Goal: Task Accomplishment & Management: Manage account settings

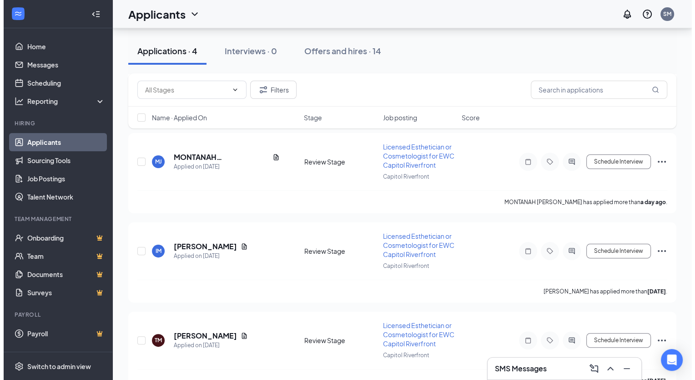
scroll to position [194, 0]
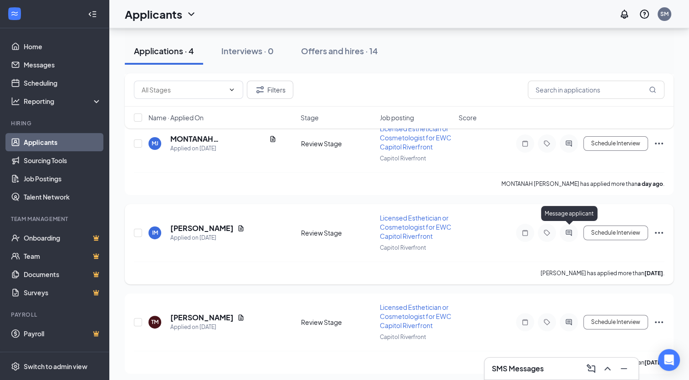
click at [568, 229] on icon "ActiveChat" at bounding box center [568, 232] width 6 height 6
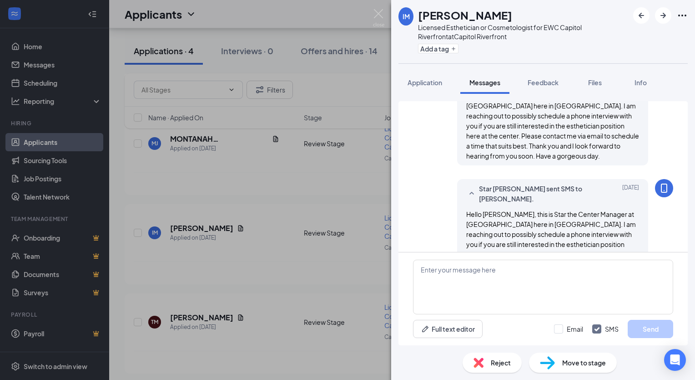
scroll to position [253, 0]
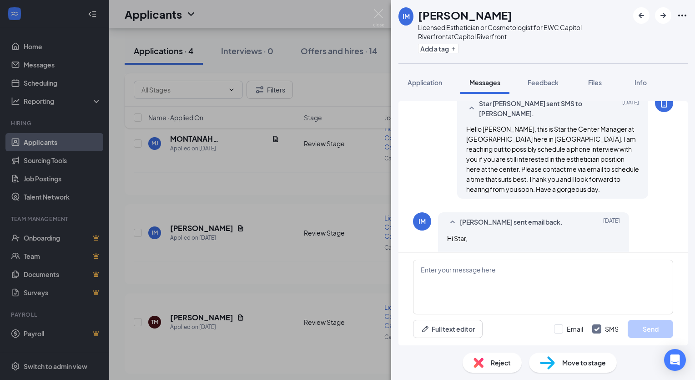
scroll to position [354, 0]
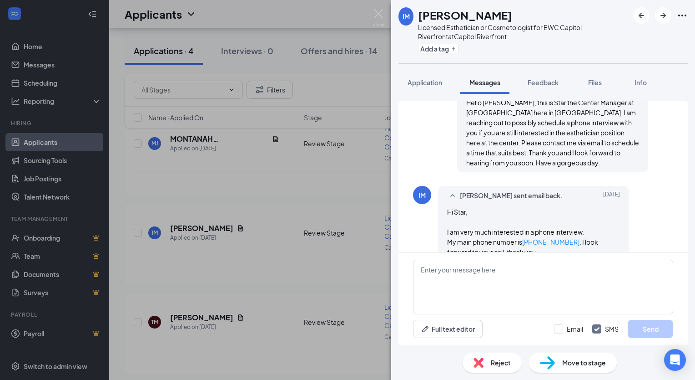
click at [339, 163] on div "IM [PERSON_NAME] Licensed Esthetician or Cosmetologist for EWC Capitol Riverfro…" at bounding box center [347, 190] width 695 height 380
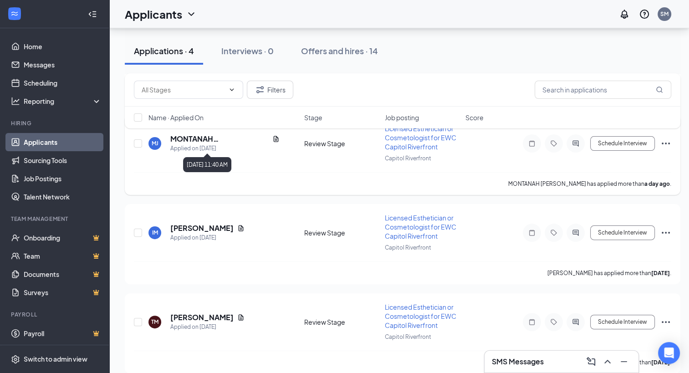
click at [277, 144] on div "Applied on [DATE]" at bounding box center [224, 148] width 109 height 9
click at [275, 137] on div "Filters Name · Applied On Stage Job posting Score" at bounding box center [402, 105] width 555 height 64
click at [273, 140] on icon "Document" at bounding box center [275, 138] width 7 height 7
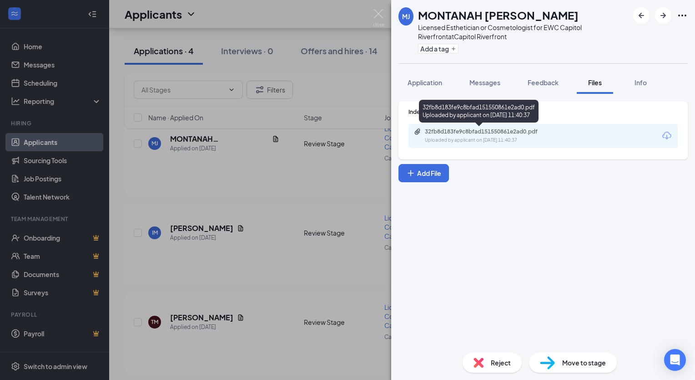
click at [538, 130] on div "32fb8d183fe9c8bfad151550861e2ad0.pdf" at bounding box center [488, 131] width 127 height 7
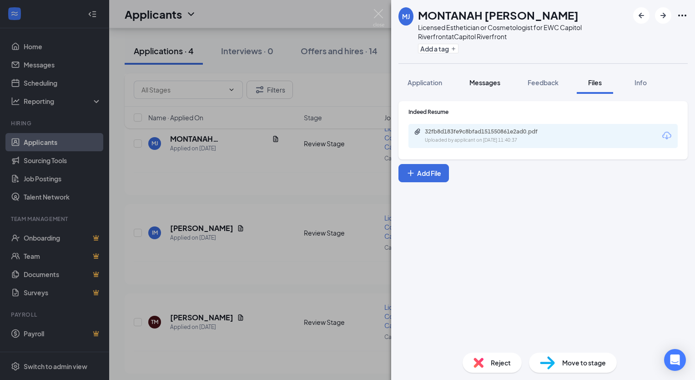
click at [472, 76] on button "Messages" at bounding box center [485, 82] width 49 height 23
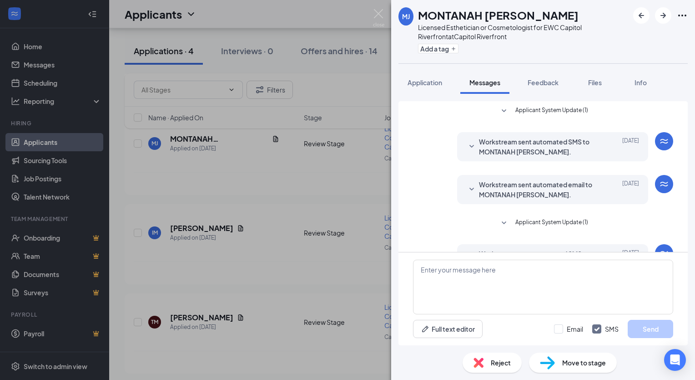
scroll to position [73, 0]
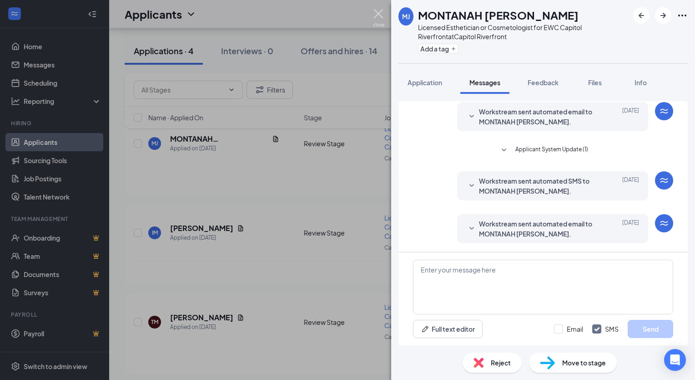
click at [379, 11] on img at bounding box center [378, 18] width 11 height 18
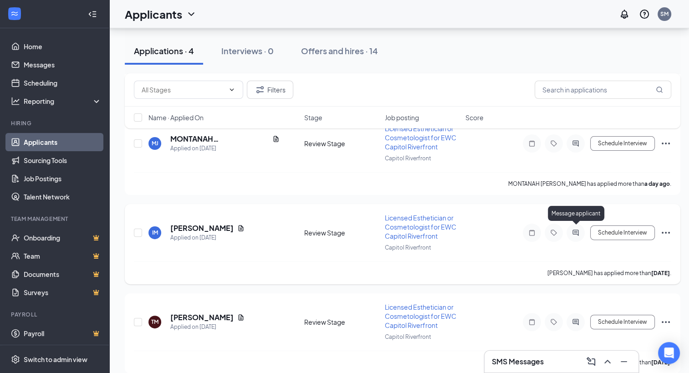
click at [576, 229] on icon "ActiveChat" at bounding box center [575, 232] width 11 height 7
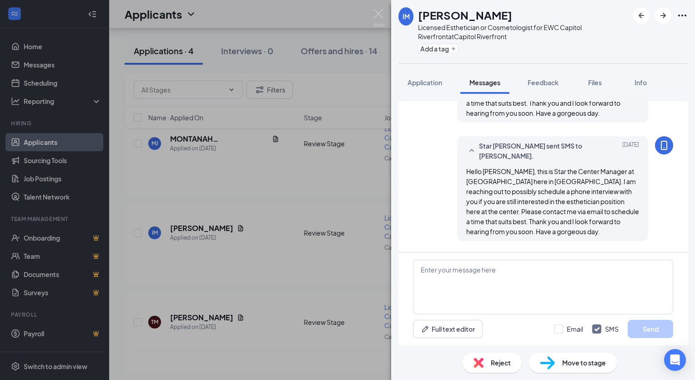
scroll to position [288, 0]
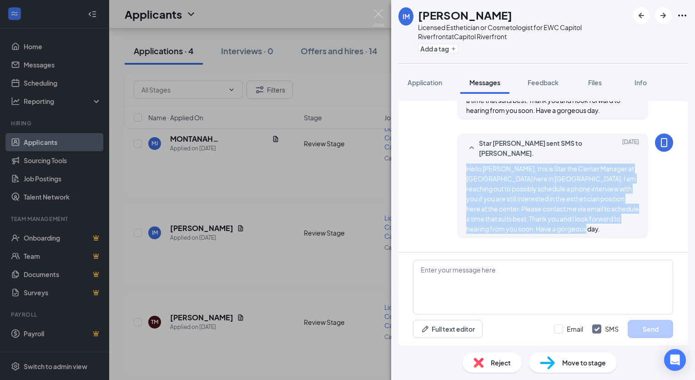
drag, startPoint x: 461, startPoint y: 149, endPoint x: 585, endPoint y: 211, distance: 138.6
click at [585, 211] on div "Hello [PERSON_NAME], this is Star the Center Manager at [GEOGRAPHIC_DATA] here …" at bounding box center [553, 198] width 173 height 70
copy span "Hello [PERSON_NAME], this is Star the Center Manager at [GEOGRAPHIC_DATA] here …"
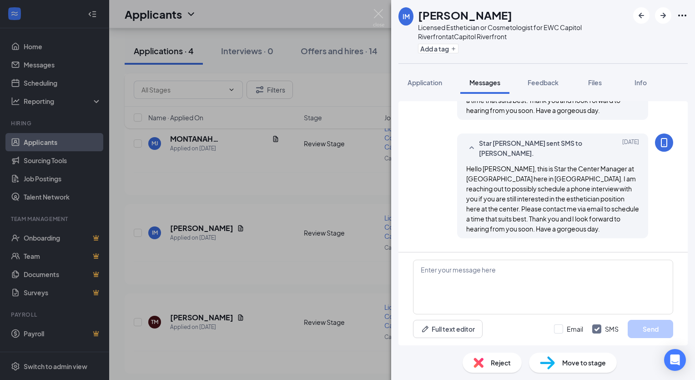
click at [373, 5] on div "IM [PERSON_NAME] Licensed Esthetician or Cosmetologist for EWC Capitol Riverfro…" at bounding box center [347, 190] width 695 height 380
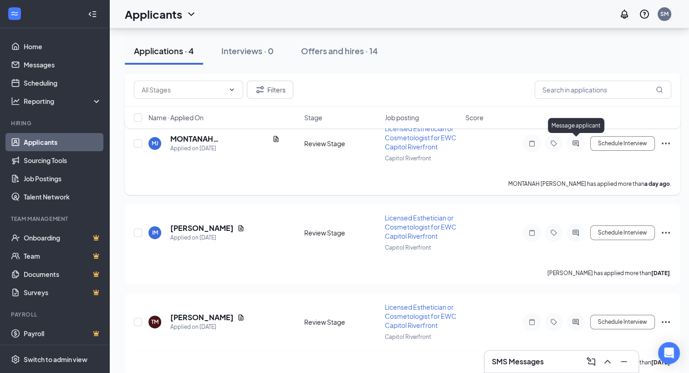
click at [575, 140] on icon "ActiveChat" at bounding box center [575, 143] width 6 height 6
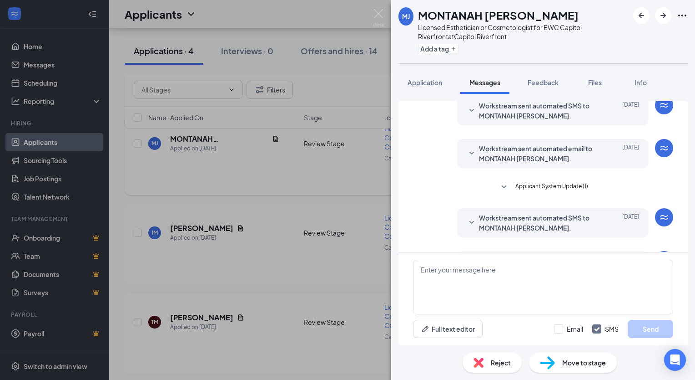
scroll to position [73, 0]
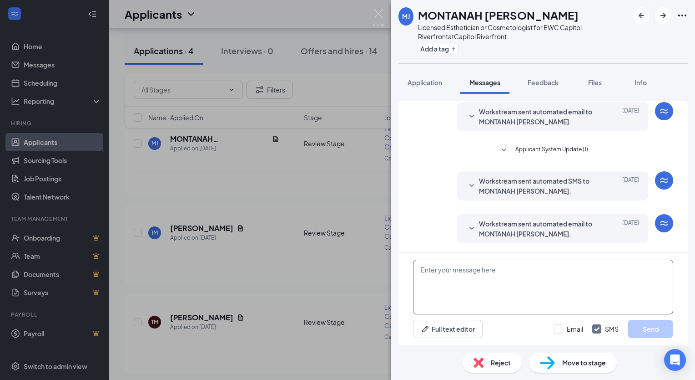
click at [493, 283] on textarea at bounding box center [543, 286] width 260 height 55
paste textarea "Hello [PERSON_NAME], this is Star the Center Manager at [GEOGRAPHIC_DATA] here …"
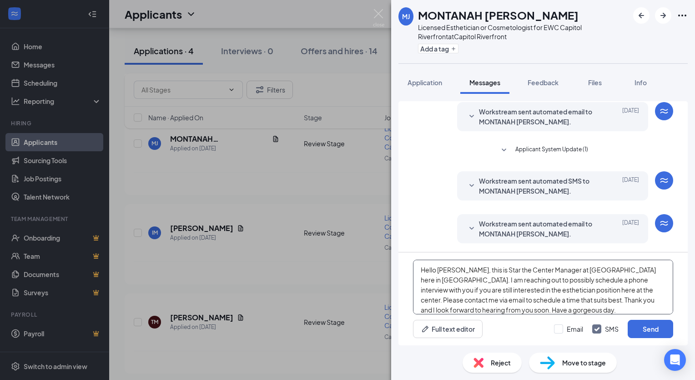
click at [454, 272] on textarea "Hello [PERSON_NAME], this is Star the Center Manager at [GEOGRAPHIC_DATA] here …" at bounding box center [543, 286] width 260 height 55
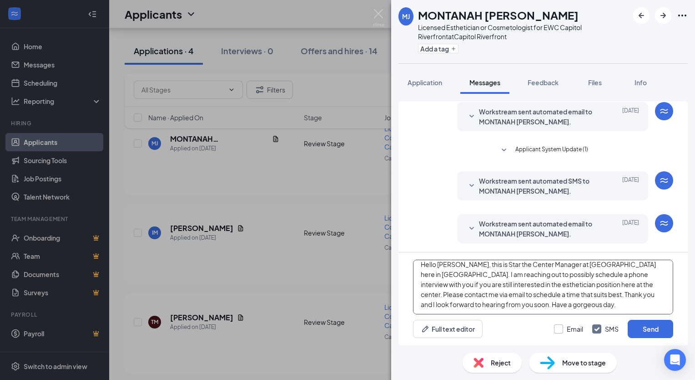
type textarea "Hello [PERSON_NAME], this is Star the Center Manager at [GEOGRAPHIC_DATA] here …"
click at [562, 325] on input "Email" at bounding box center [568, 328] width 29 height 9
checkbox input "true"
click at [648, 332] on button "Send" at bounding box center [651, 329] width 46 height 18
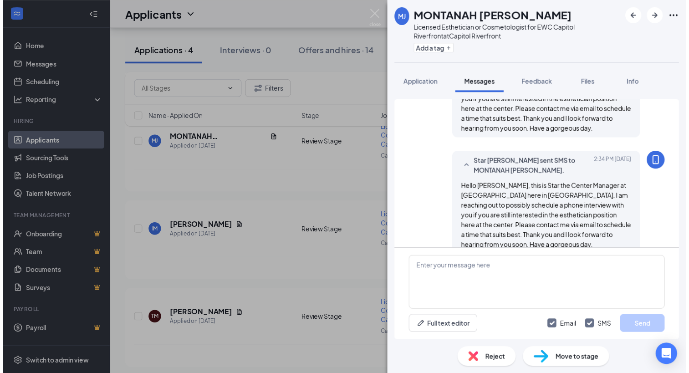
scroll to position [309, 0]
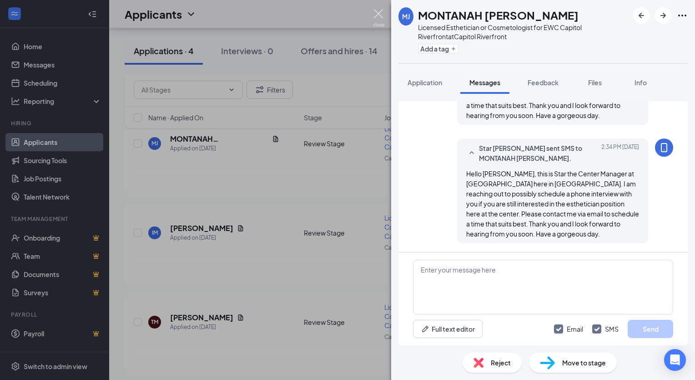
click at [383, 17] on img at bounding box center [378, 18] width 11 height 18
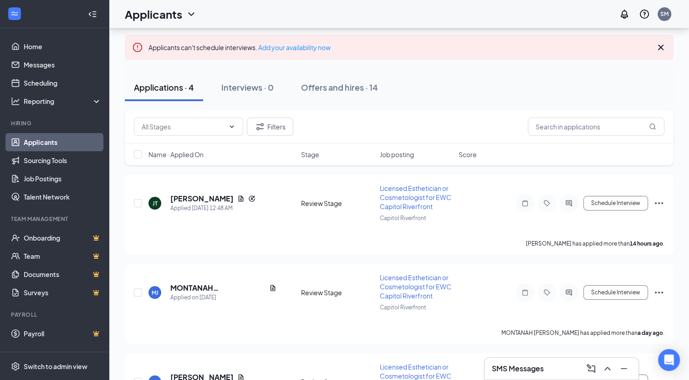
scroll to position [47, 0]
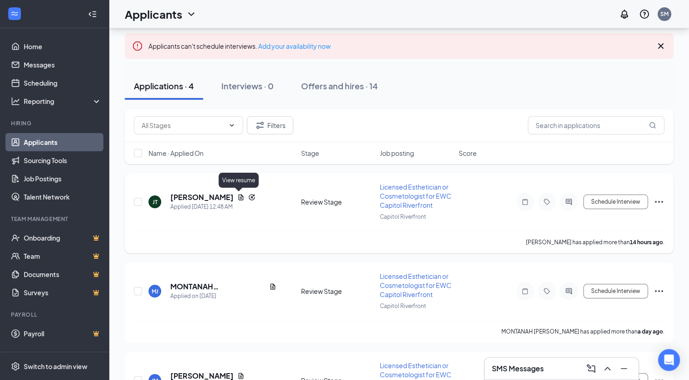
click at [238, 196] on icon "Document" at bounding box center [240, 197] width 5 height 6
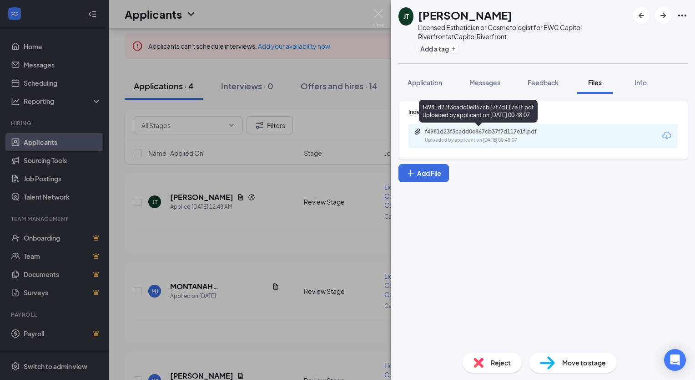
click at [482, 141] on div "Uploaded by applicant on [DATE] 00:48:07" at bounding box center [493, 140] width 137 height 7
click at [446, 138] on div "Uploaded by applicant on [DATE] 00:48:07" at bounding box center [493, 140] width 137 height 7
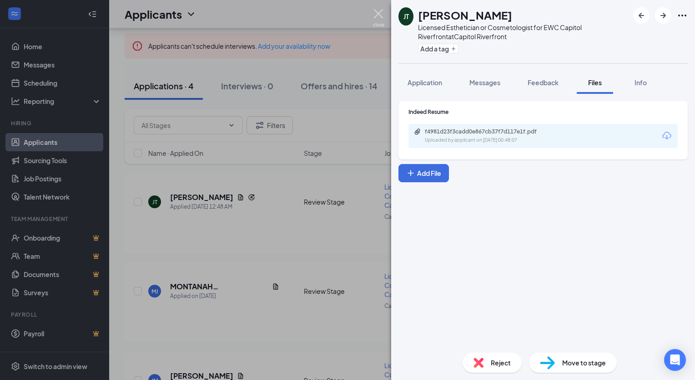
click at [380, 14] on img at bounding box center [378, 18] width 11 height 18
